Goal: Information Seeking & Learning: Learn about a topic

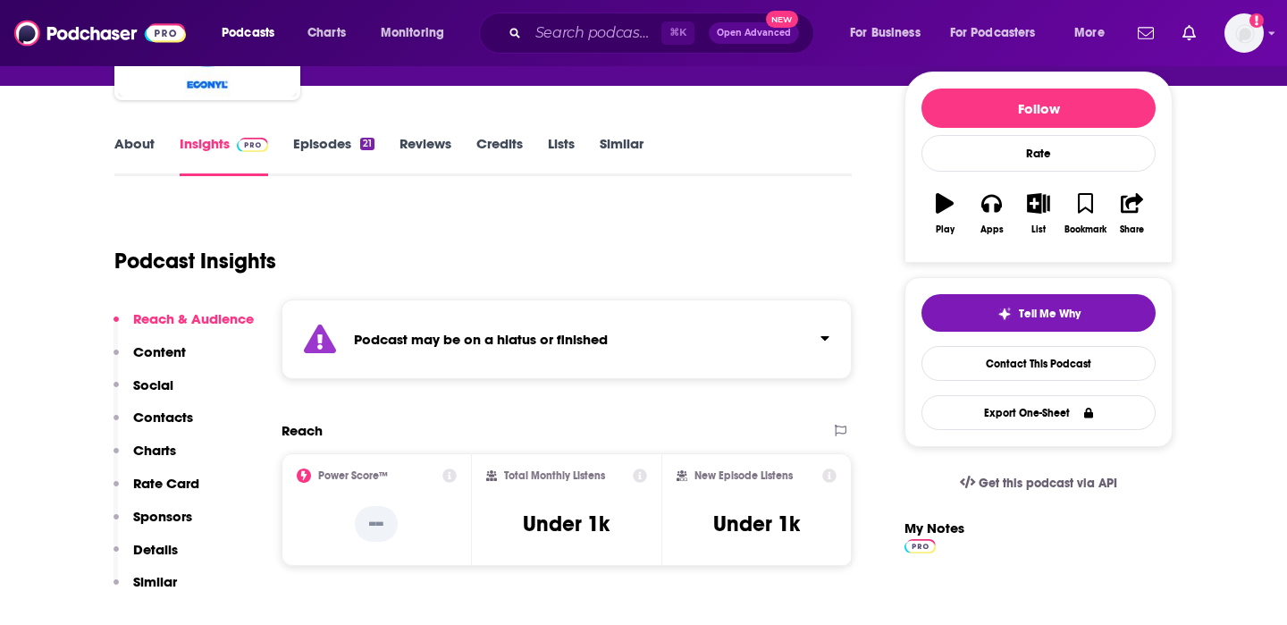
scroll to position [215, 0]
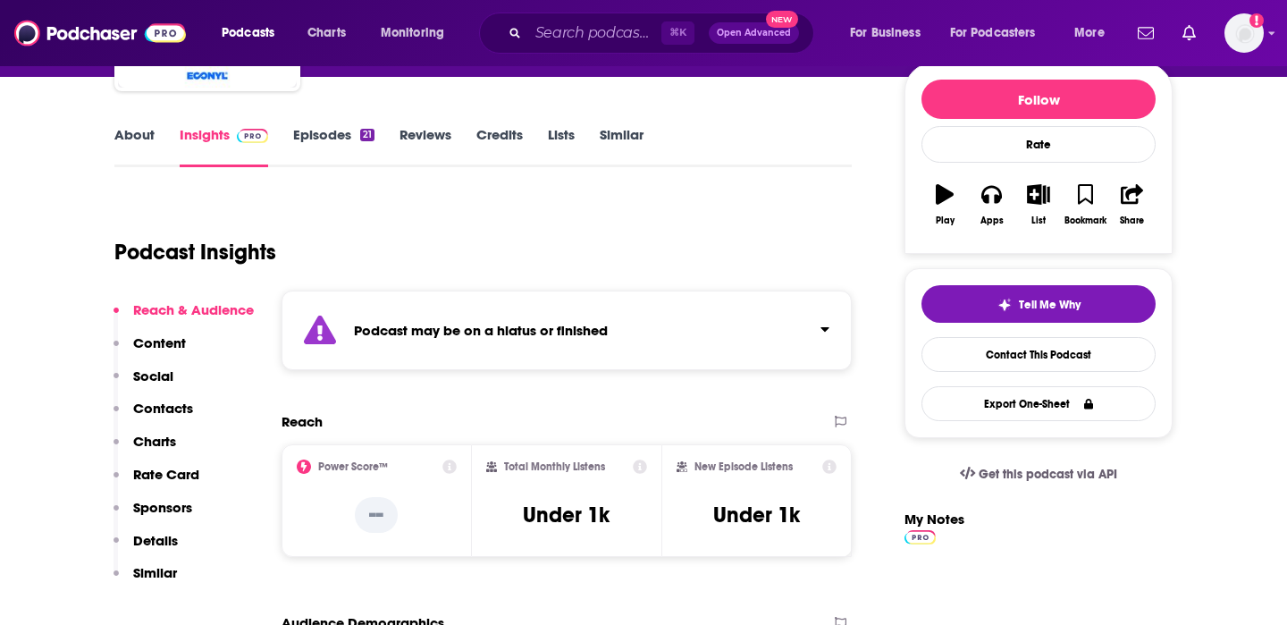
click at [602, 46] on div "⌘ K Open Advanced New" at bounding box center [646, 33] width 335 height 41
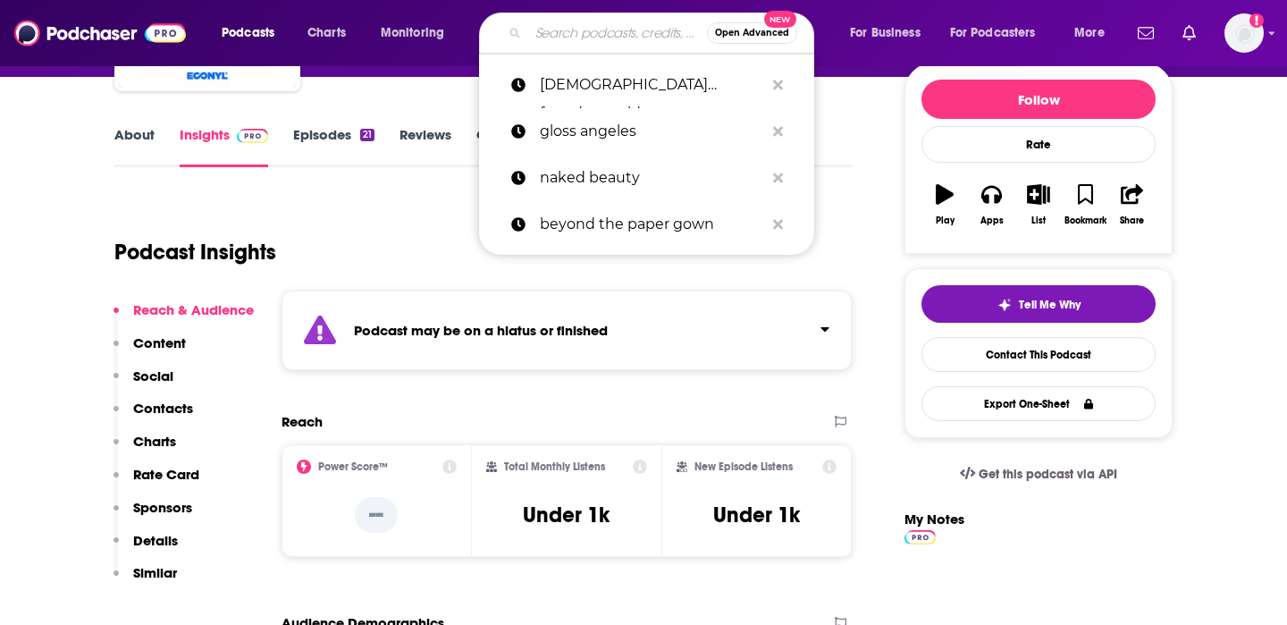
click at [595, 38] on input "Search podcasts, credits, & more..." at bounding box center [617, 33] width 179 height 29
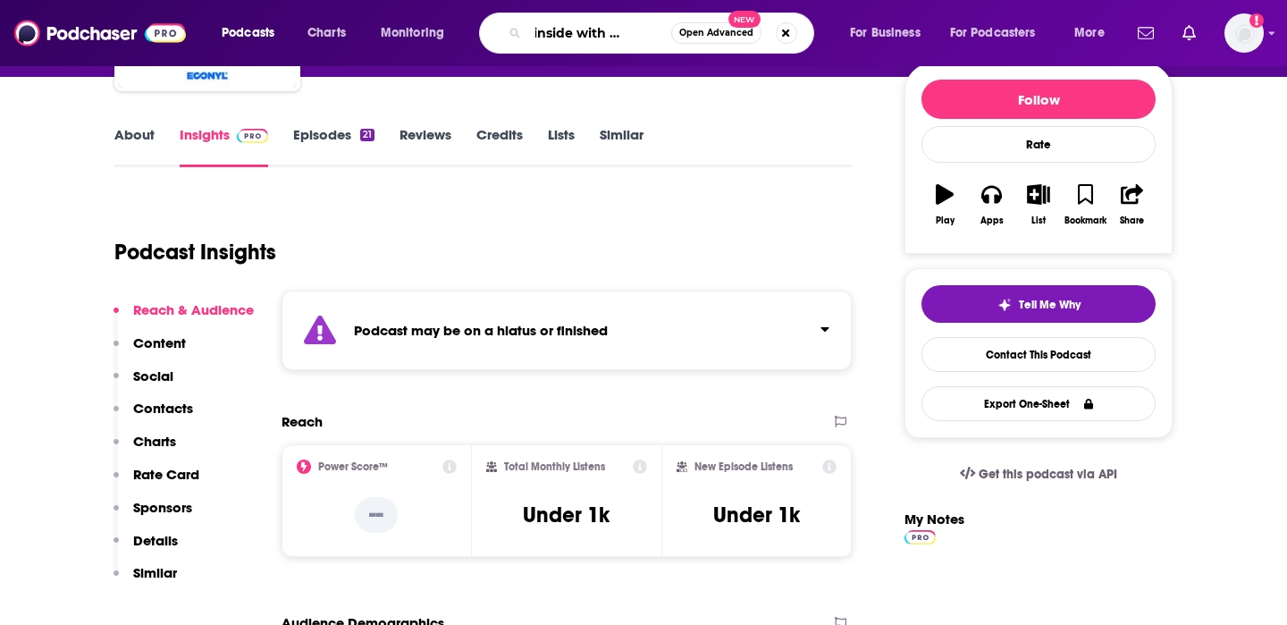
type input "good inside with dr. [PERSON_NAME]"
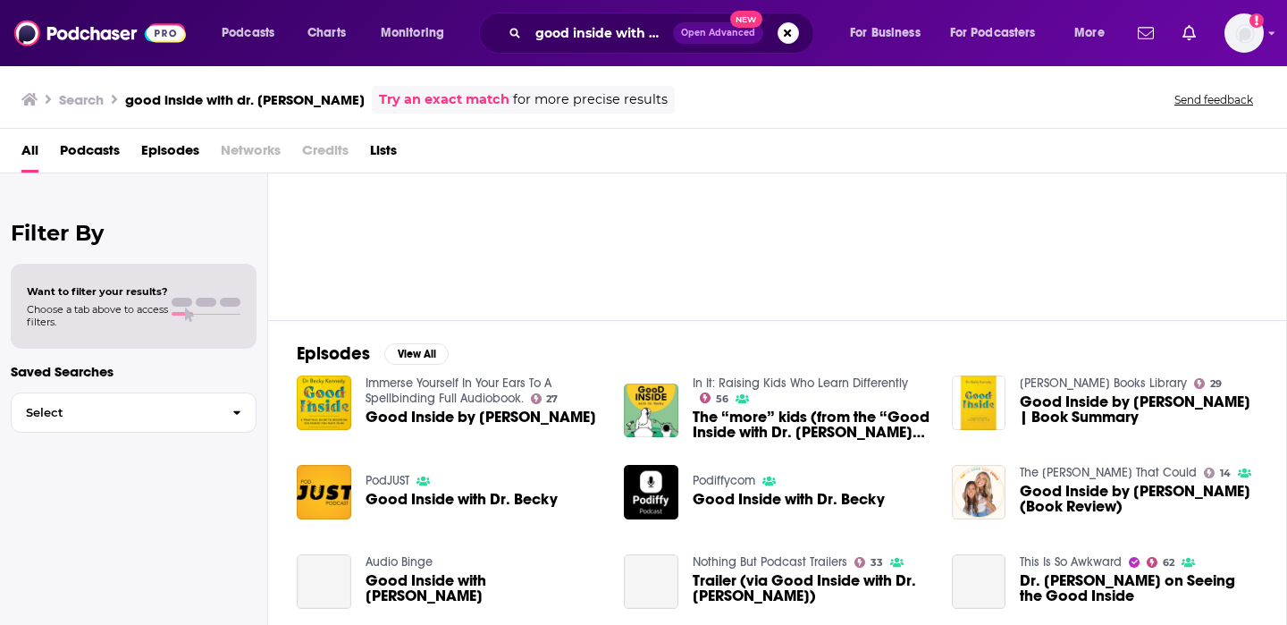
scroll to position [123, 0]
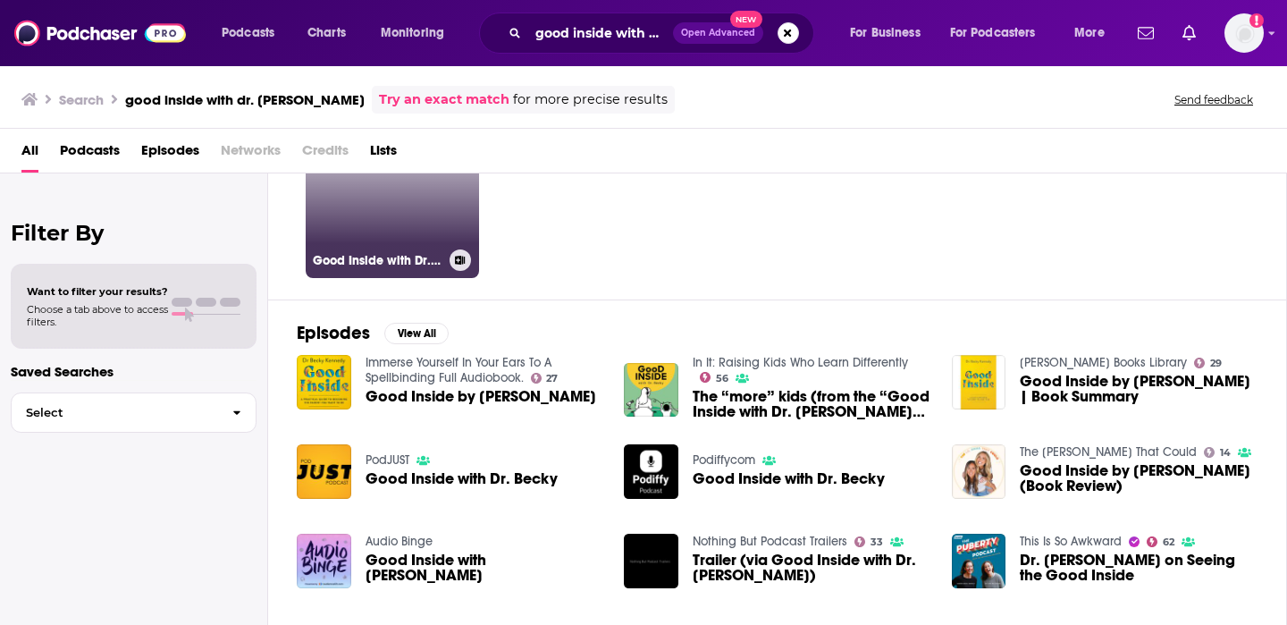
click at [401, 232] on link "78 Good Inside with Dr. [PERSON_NAME]" at bounding box center [392, 191] width 173 height 173
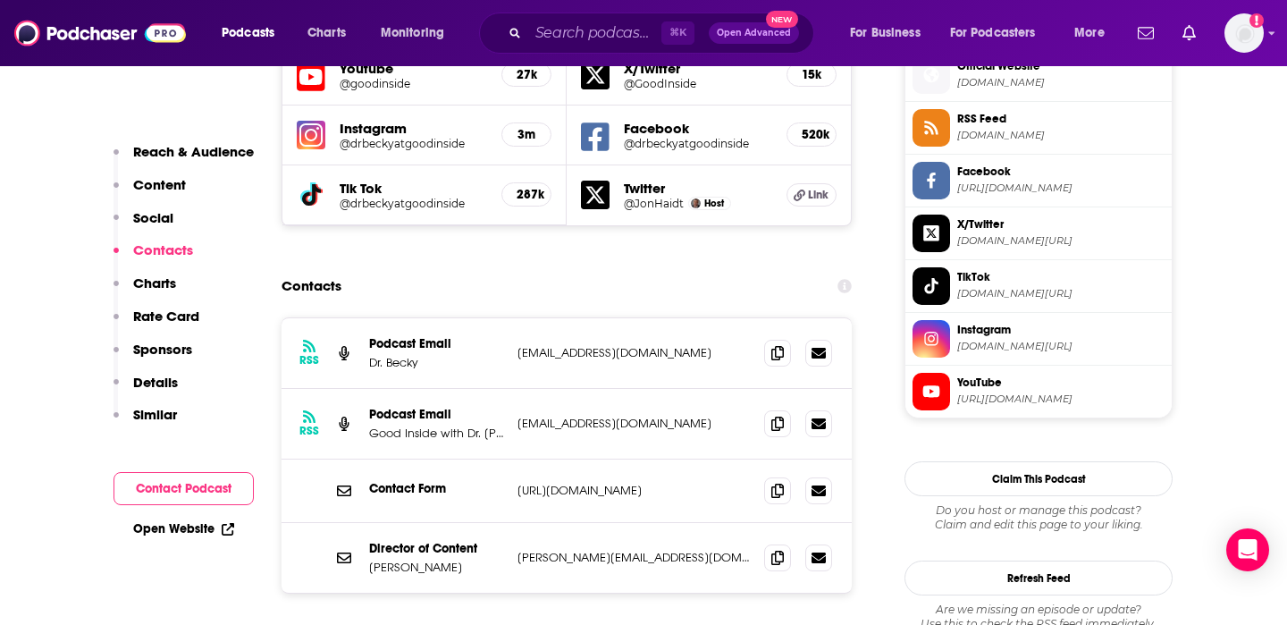
scroll to position [1659, 0]
